Goal: Information Seeking & Learning: Understand process/instructions

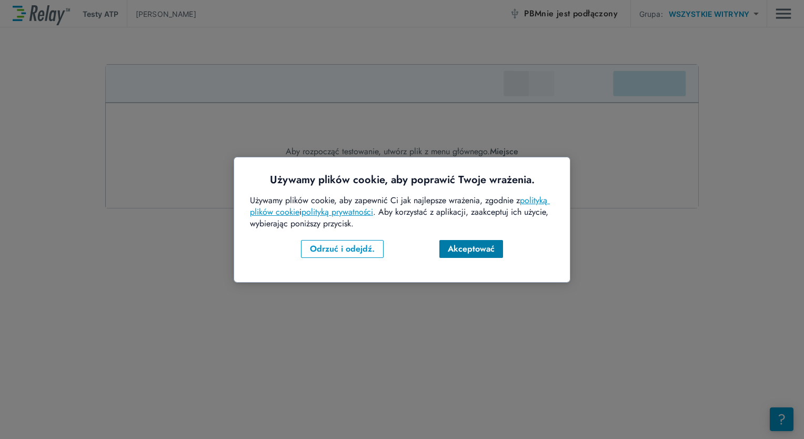
click at [475, 250] on div "Akceptować" at bounding box center [471, 249] width 47 height 13
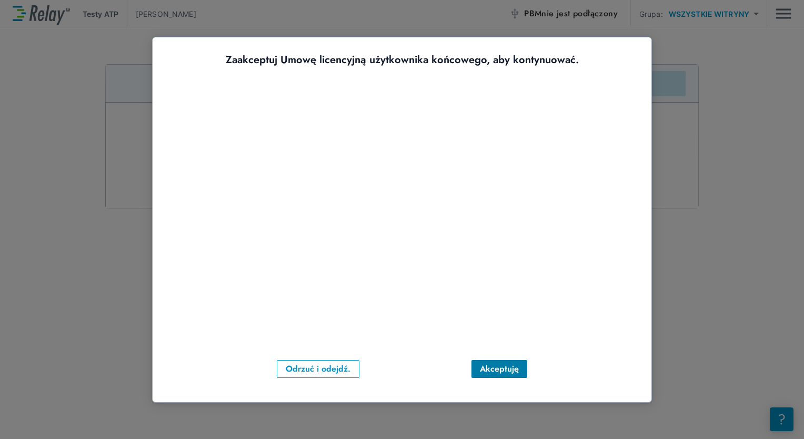
drag, startPoint x: 497, startPoint y: 370, endPoint x: 491, endPoint y: 369, distance: 5.9
click at [491, 369] on div "Akceptuję" at bounding box center [499, 368] width 39 height 13
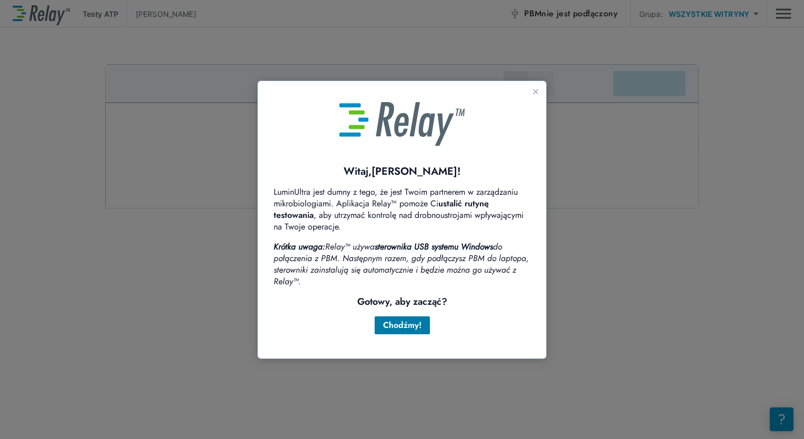
click at [411, 324] on div "Chodźmy!" at bounding box center [402, 325] width 38 height 13
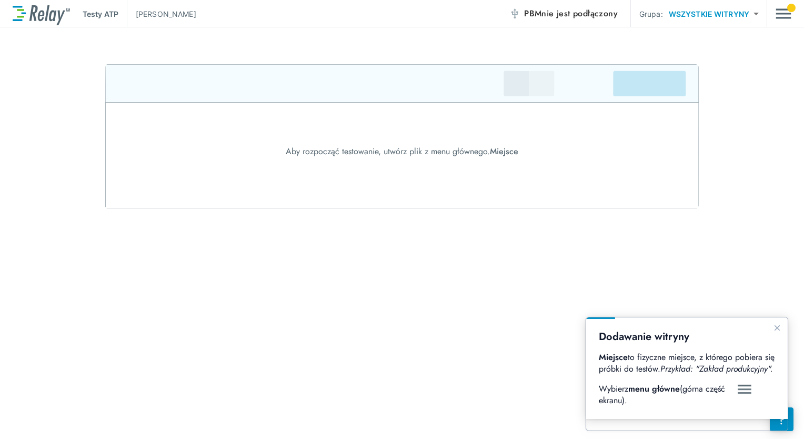
click at [756, 11] on body "Testy ATP [PERSON_NAME] PBM nie jest podłączony Grupa: WSZYSTKIE WITRYNY ******…" at bounding box center [402, 219] width 804 height 439
click at [756, 12] on div at bounding box center [402, 219] width 804 height 439
click at [779, 18] on img "Menu główne" at bounding box center [783, 14] width 16 height 20
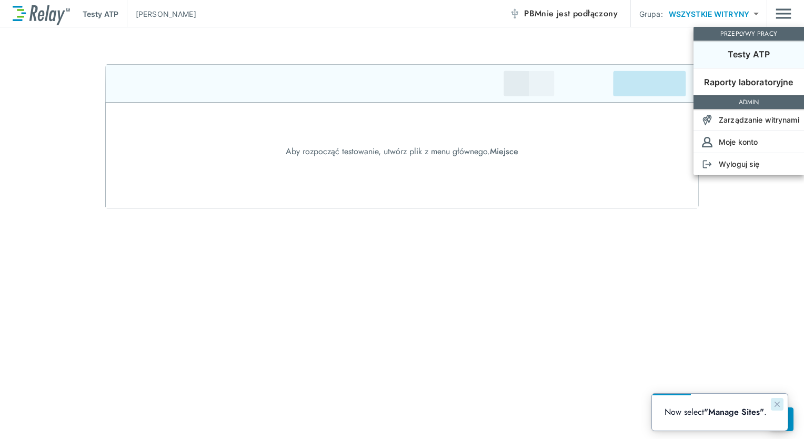
click at [775, 402] on icon "Close guide" at bounding box center [776, 403] width 5 height 5
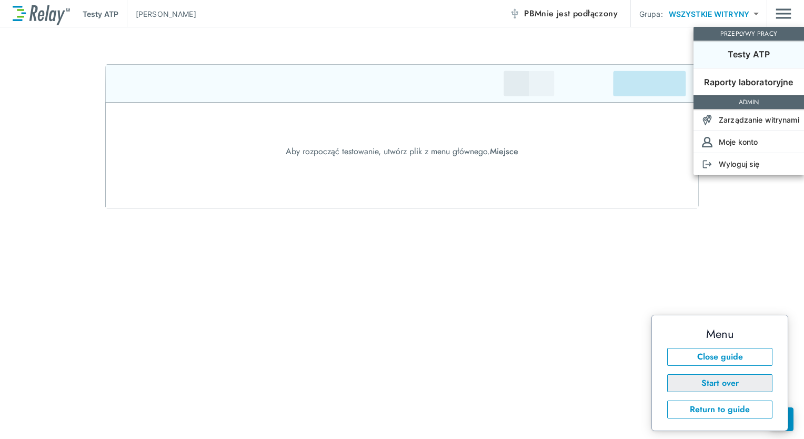
click at [729, 385] on button "Start over" at bounding box center [719, 383] width 105 height 18
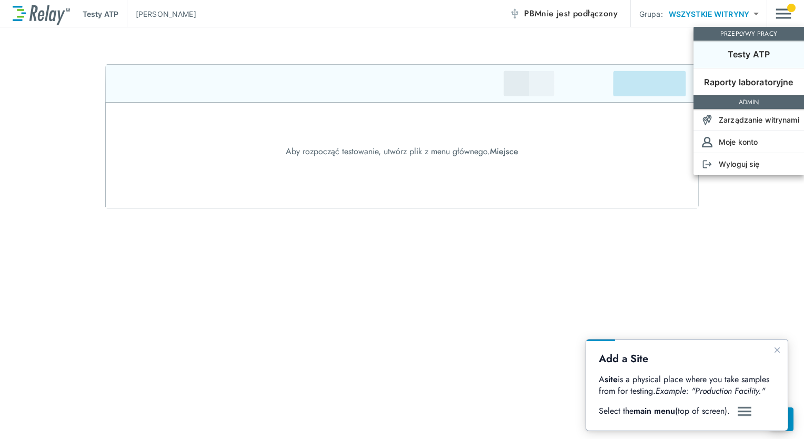
click at [746, 410] on img at bounding box center [745, 411] width 16 height 13
click at [733, 257] on div at bounding box center [402, 219] width 804 height 439
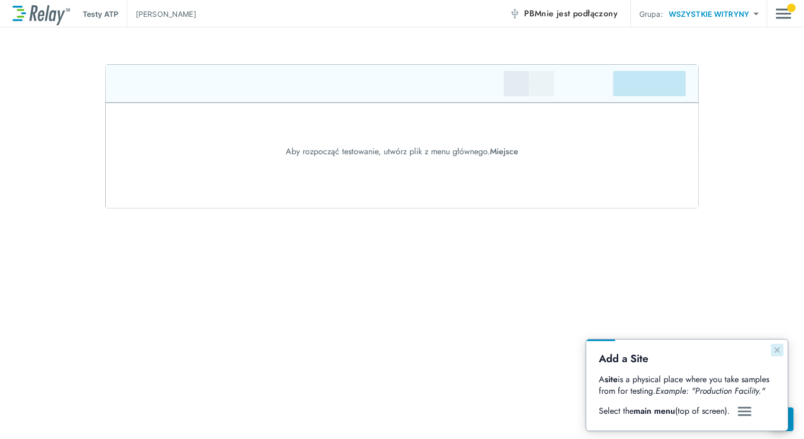
click at [777, 351] on icon "Close guide" at bounding box center [777, 350] width 8 height 8
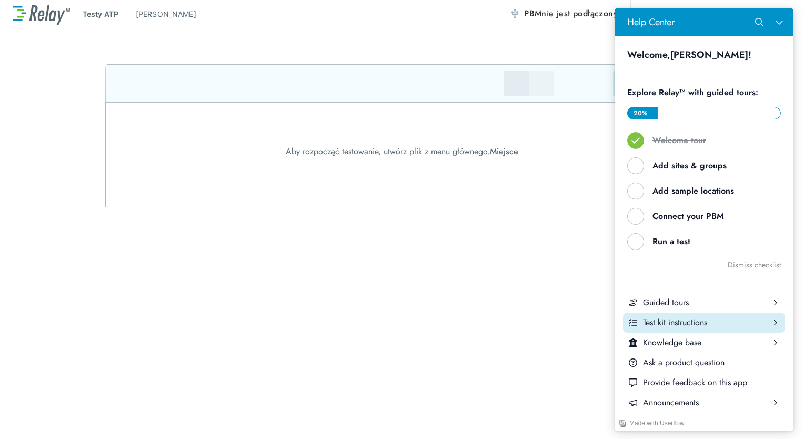
click at [691, 326] on div "Test kit instructions" at bounding box center [704, 323] width 122 height 12
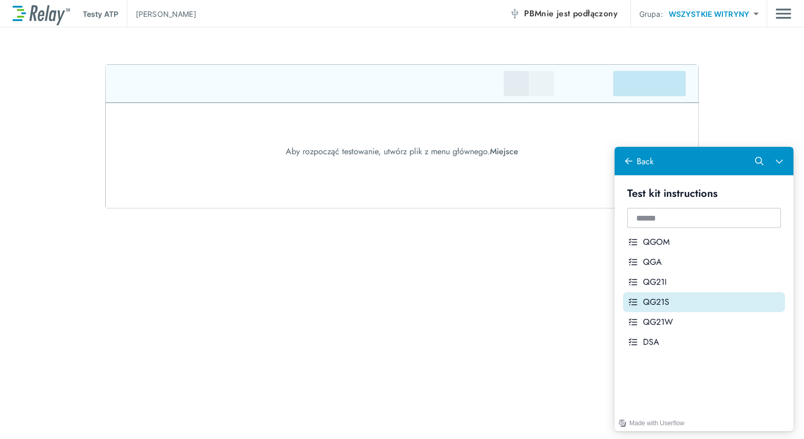
click at [658, 304] on div "QG21S" at bounding box center [712, 302] width 138 height 12
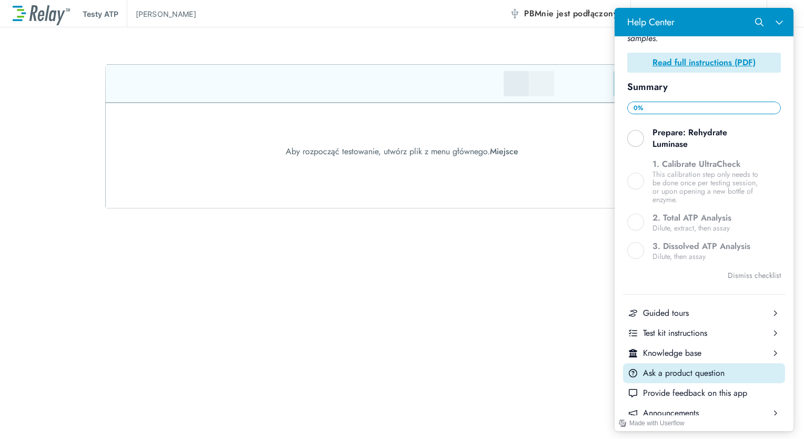
scroll to position [220, 0]
